Goal: Information Seeking & Learning: Learn about a topic

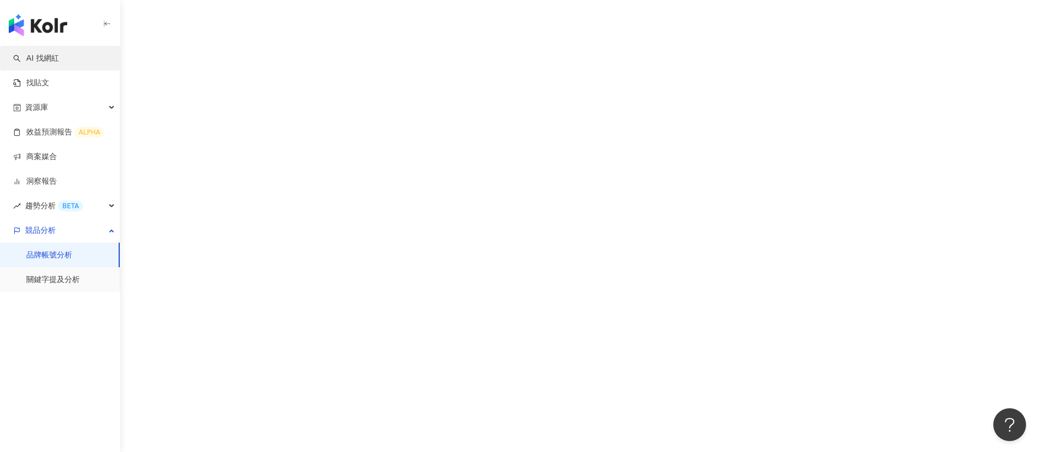
click at [39, 56] on link "AI 找網紅" at bounding box center [36, 58] width 46 height 11
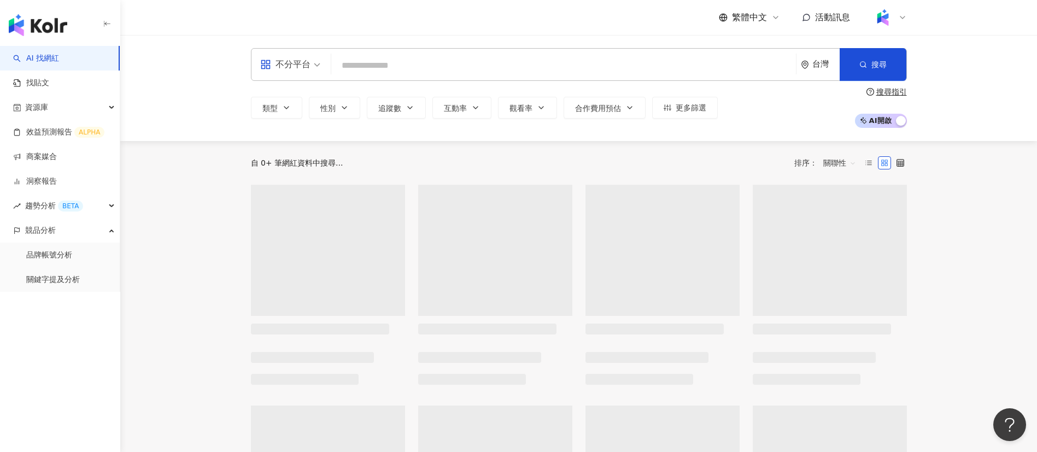
click at [437, 63] on input "search" at bounding box center [564, 65] width 456 height 21
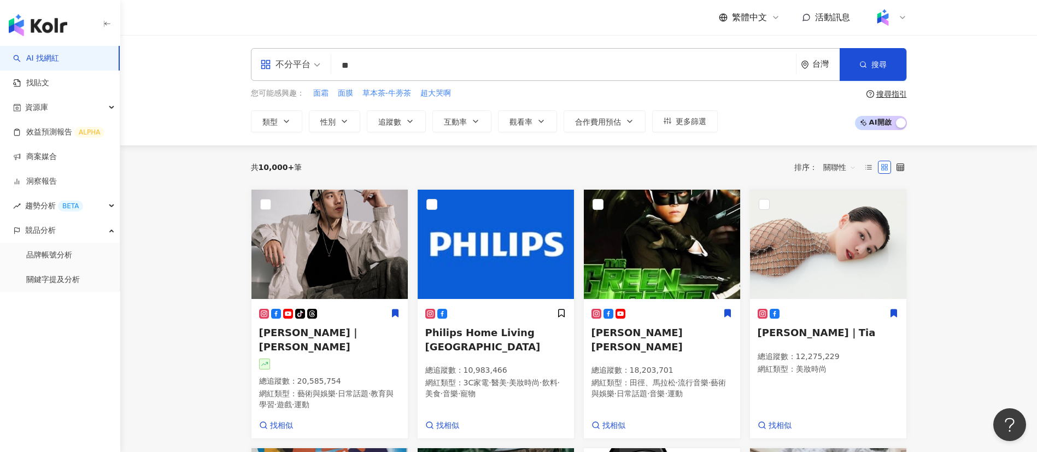
type input "**"
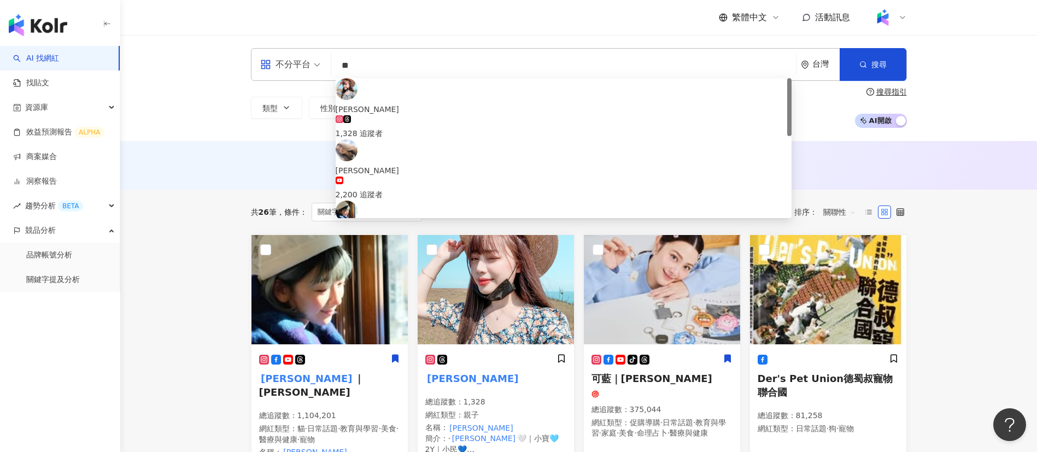
click at [403, 62] on input "**" at bounding box center [564, 65] width 456 height 21
click at [449, 226] on span "[PERSON_NAME]" at bounding box center [564, 232] width 456 height 12
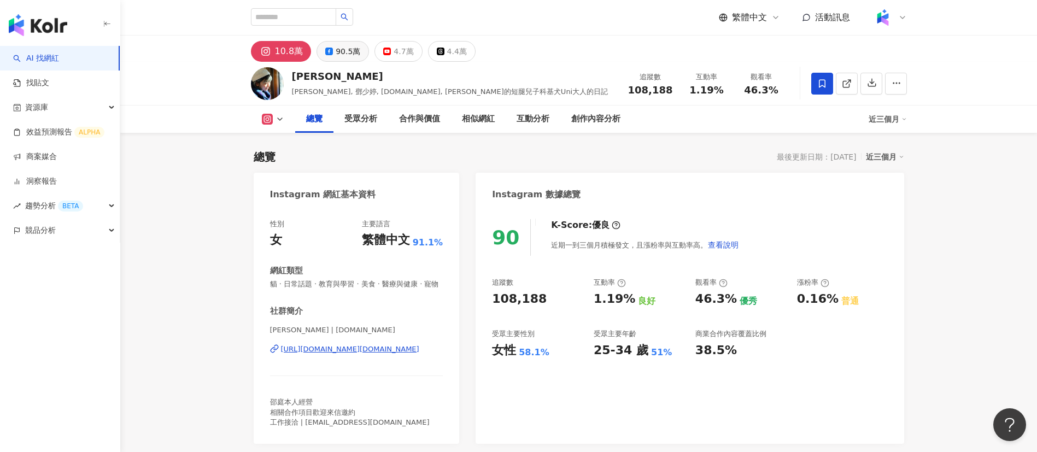
click at [337, 49] on div "90.5萬" at bounding box center [348, 51] width 25 height 15
click at [338, 50] on div "90.5萬" at bounding box center [348, 51] width 25 height 15
click at [341, 50] on div "90.5萬" at bounding box center [348, 51] width 25 height 15
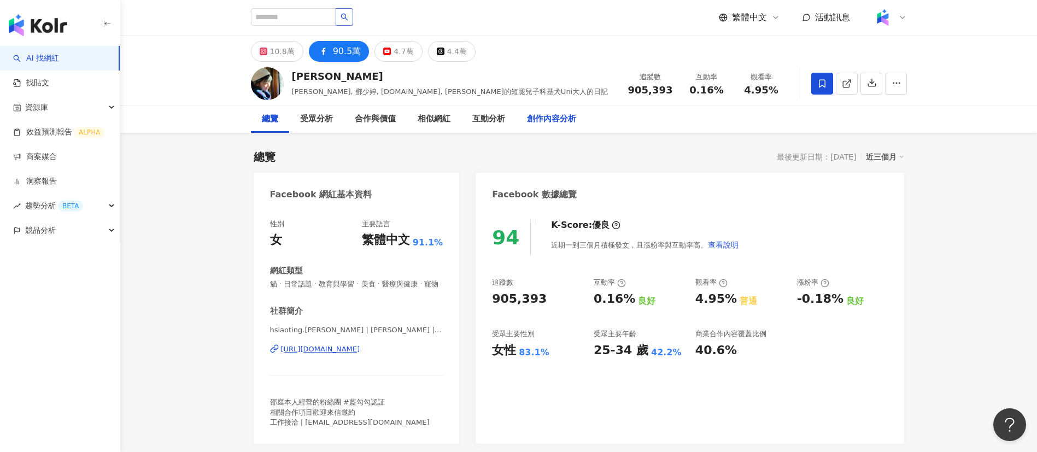
click at [541, 117] on div "創作內容分析" at bounding box center [551, 119] width 49 height 13
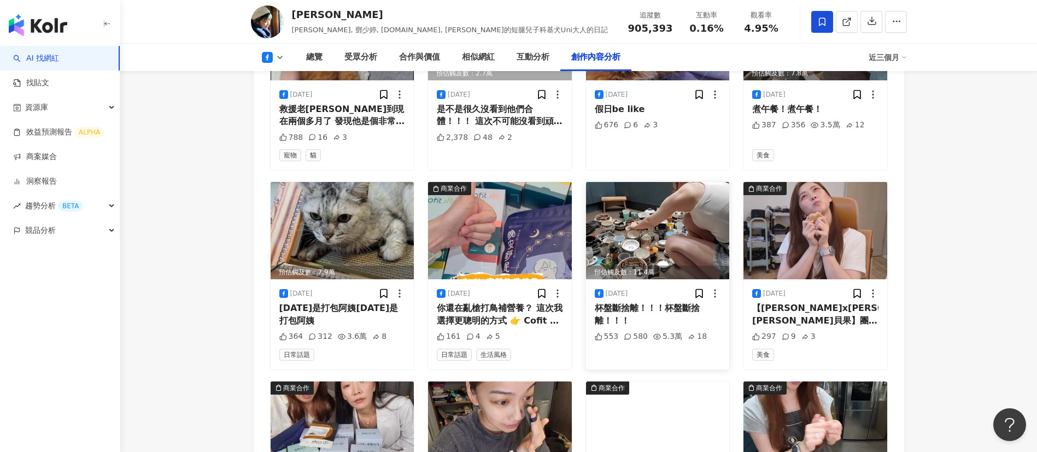
scroll to position [3443, 0]
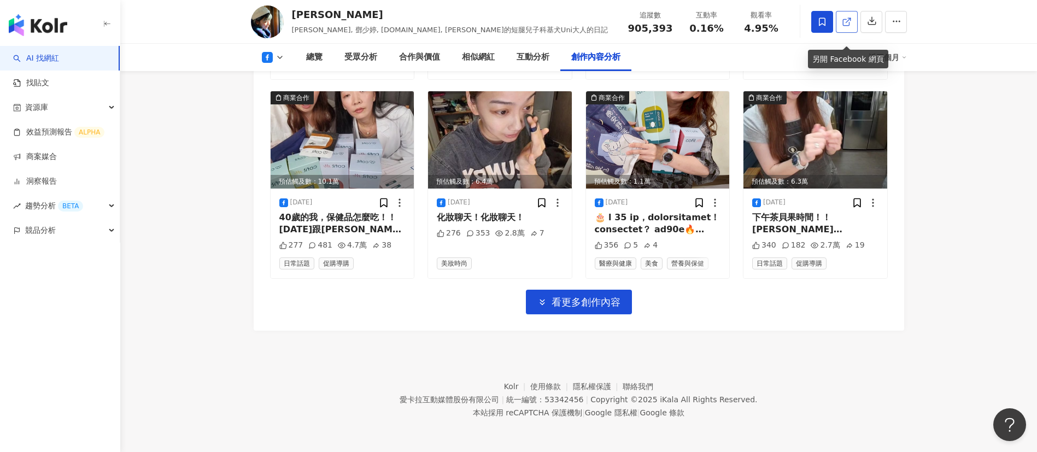
click at [848, 18] on polyline at bounding box center [849, 19] width 3 height 3
